Goal: Use online tool/utility: Utilize a website feature to perform a specific function

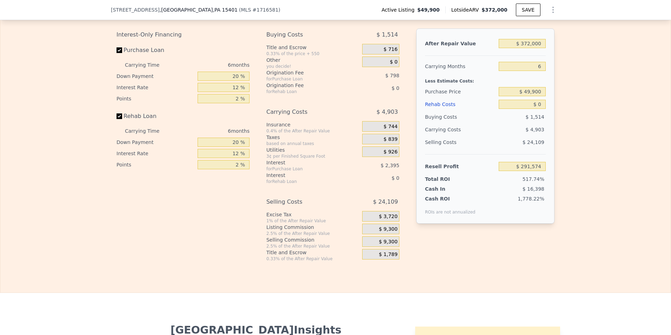
scroll to position [1120, 0]
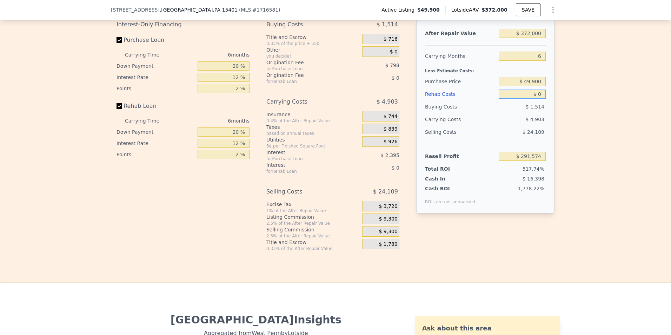
click at [542, 99] on input "$ 0" at bounding box center [522, 93] width 47 height 9
type input "$ 1"
type input "$ 291,573"
type input "$ 15"
type input "$ 291,559"
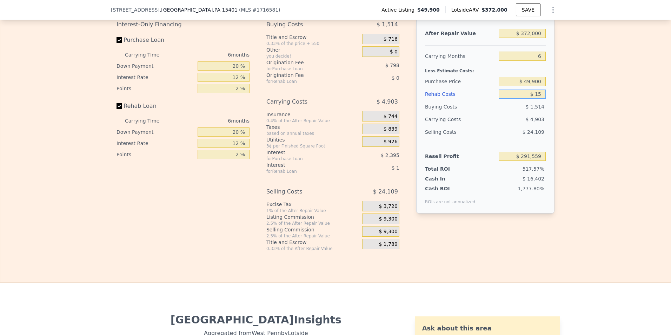
type input "$ 150"
type input "$ 291,416"
type input "$ 1,500"
type input "$ 289,978"
type input "$ 15,000"
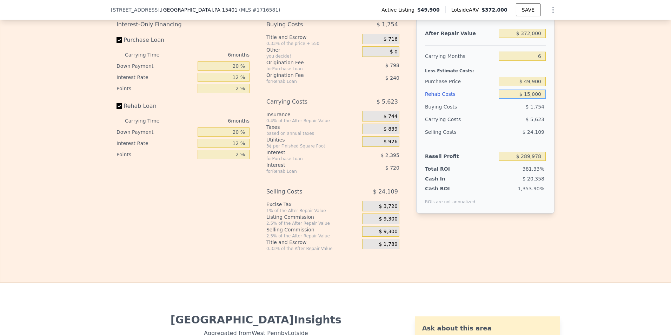
type input "$ 275,614"
type input "$ 150,000"
type input "$ 131,974"
type input "$ 150,000"
click at [555, 235] on div "Edit the assumptions in yellow boxes. Input profit to calculate an offer price.…" at bounding box center [335, 120] width 449 height 261
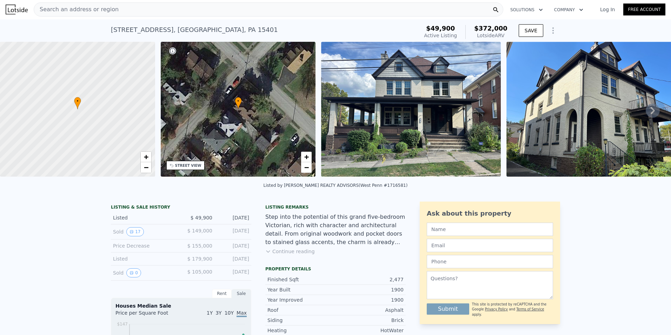
scroll to position [0, 0]
click at [115, 11] on div "Search an address or region" at bounding box center [269, 10] width 470 height 14
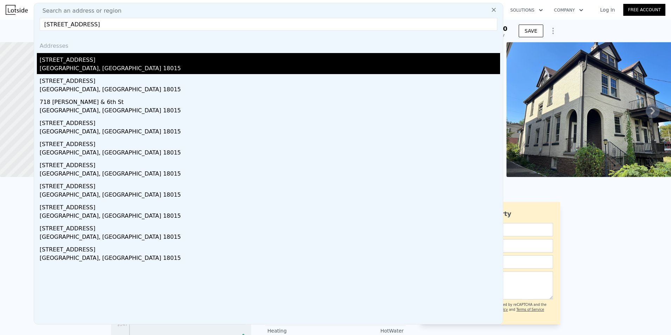
type input "[STREET_ADDRESS]"
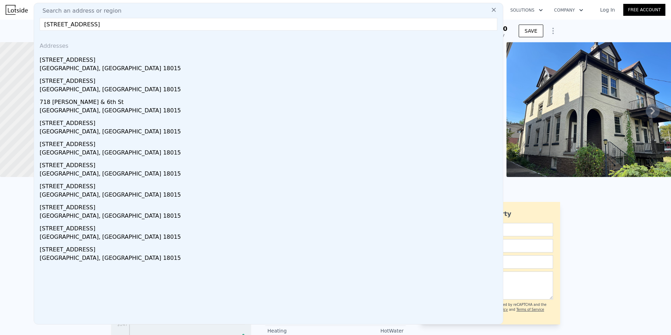
click at [61, 64] on div "[STREET_ADDRESS]" at bounding box center [270, 58] width 460 height 11
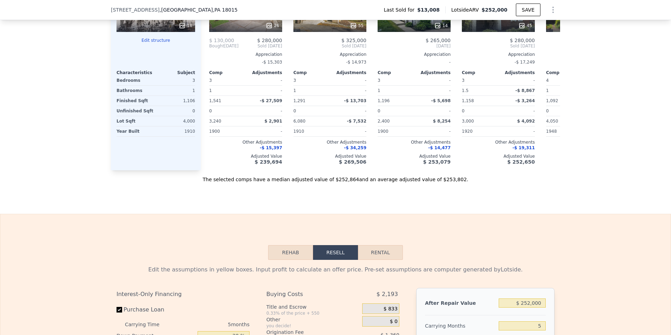
scroll to position [910, 0]
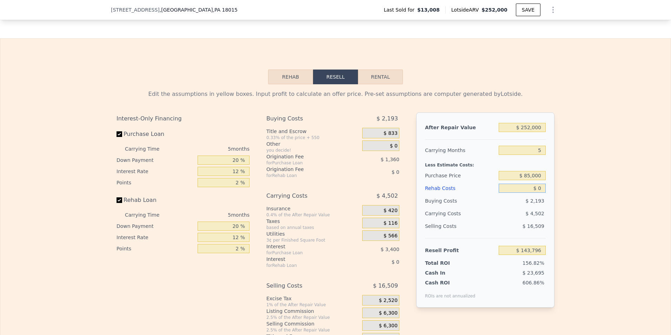
click at [541, 191] on input "$ 0" at bounding box center [522, 188] width 47 height 9
type input "$ 1"
type input "$ 143,795"
type input "$ 12"
type input "$ 143,784"
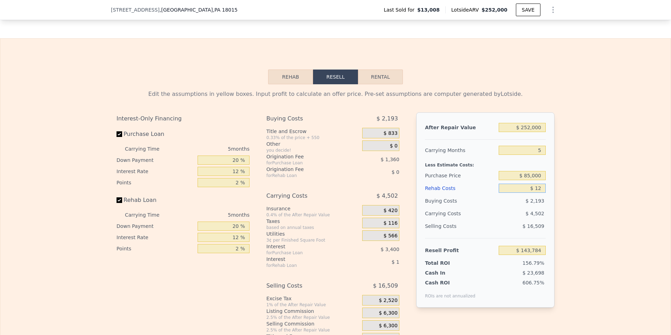
type input "$ 125"
type input "$ 143,664"
type input "$ 1,250"
type input "$ 142,476"
type input "$ 12,500"
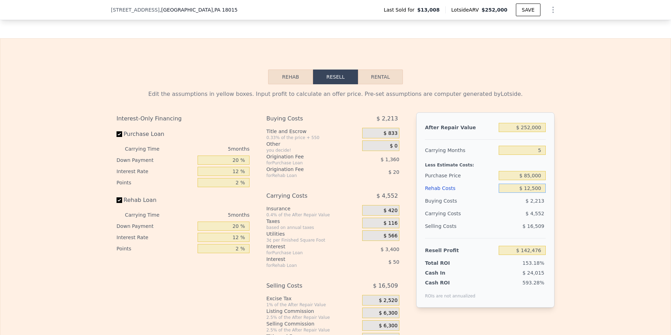
type input "$ 130,596"
type input "$ 125,000"
type input "$ 11,796"
type input "$ 0"
type input "$ 143,796"
